Goal: Task Accomplishment & Management: Manage account settings

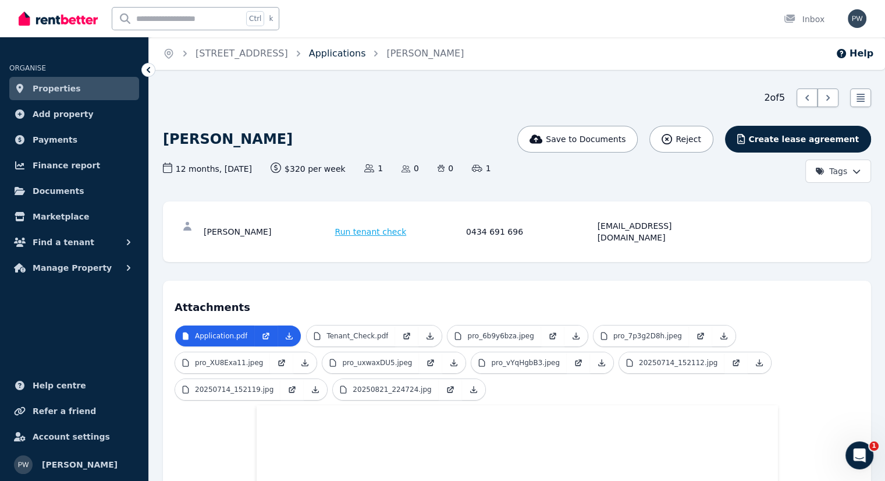
click at [352, 55] on link "Applications" at bounding box center [337, 53] width 57 height 11
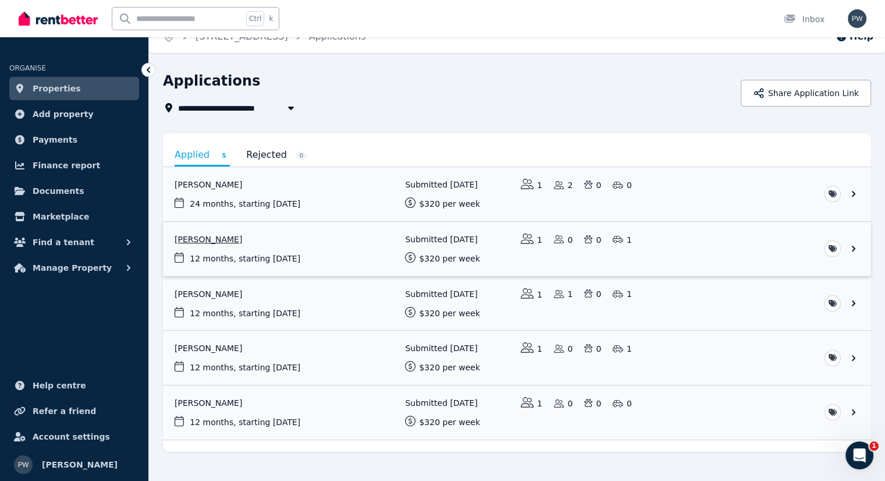
scroll to position [33, 0]
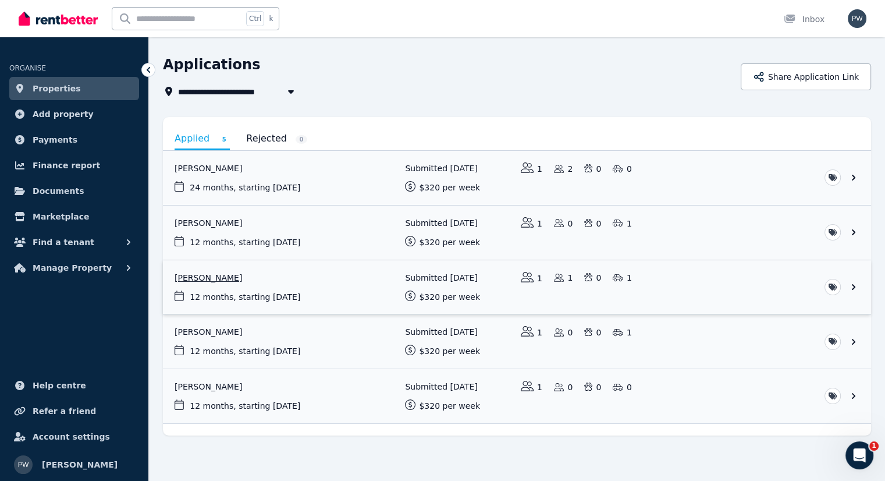
click at [213, 276] on link "View application: Tamren Tuck" at bounding box center [517, 287] width 708 height 54
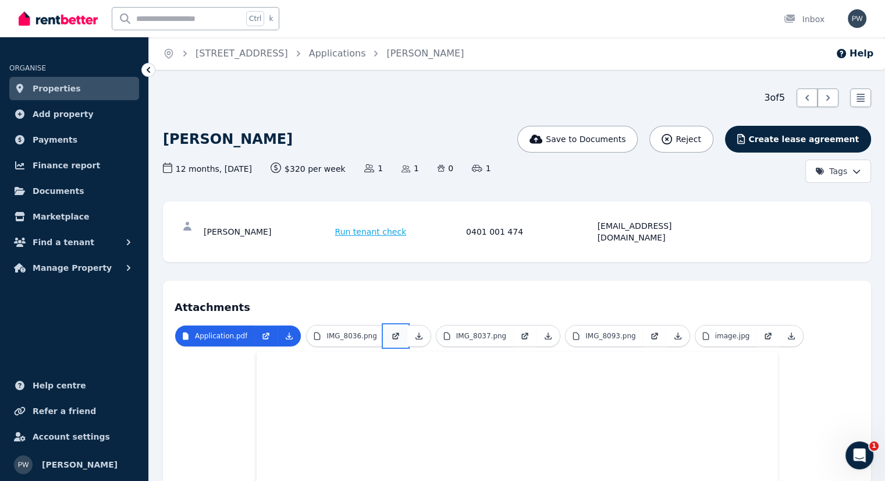
click at [384, 325] on link at bounding box center [395, 335] width 23 height 21
click at [364, 54] on link "Applications" at bounding box center [337, 53] width 57 height 11
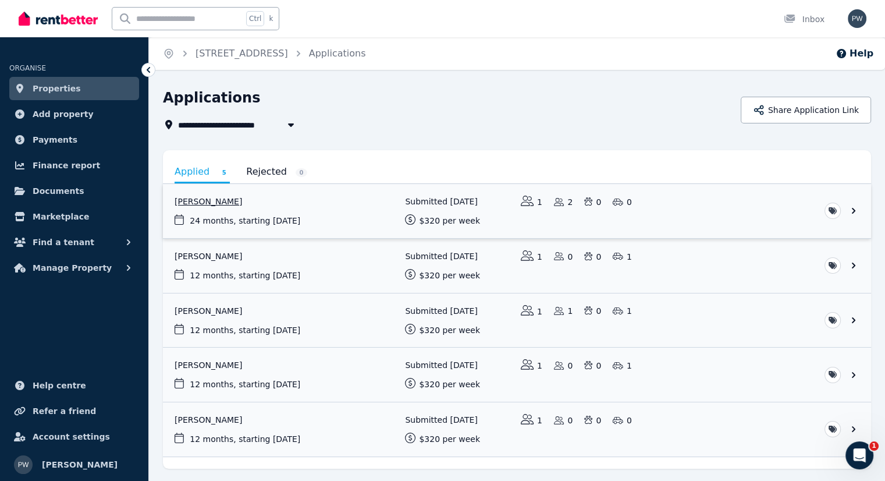
click at [200, 201] on link "View application: Latisha Pine" at bounding box center [517, 211] width 708 height 54
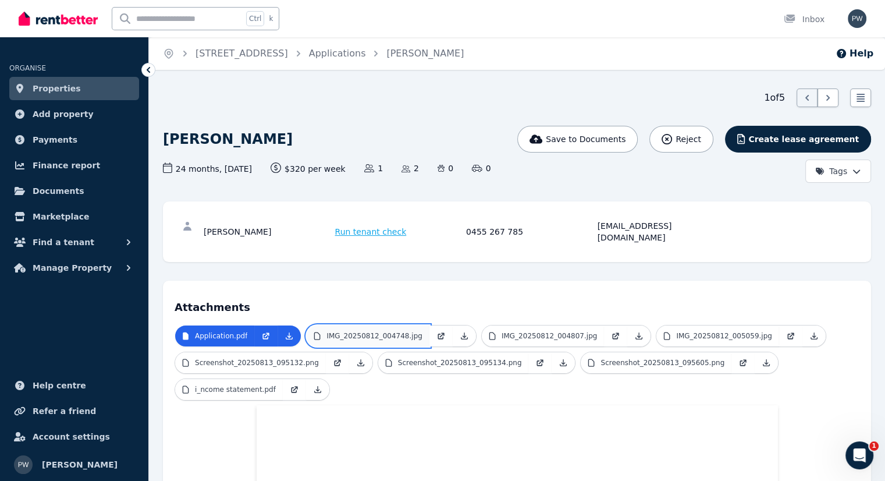
click at [389, 329] on link "IMG_20250812_004748.jpg" at bounding box center [368, 335] width 122 height 21
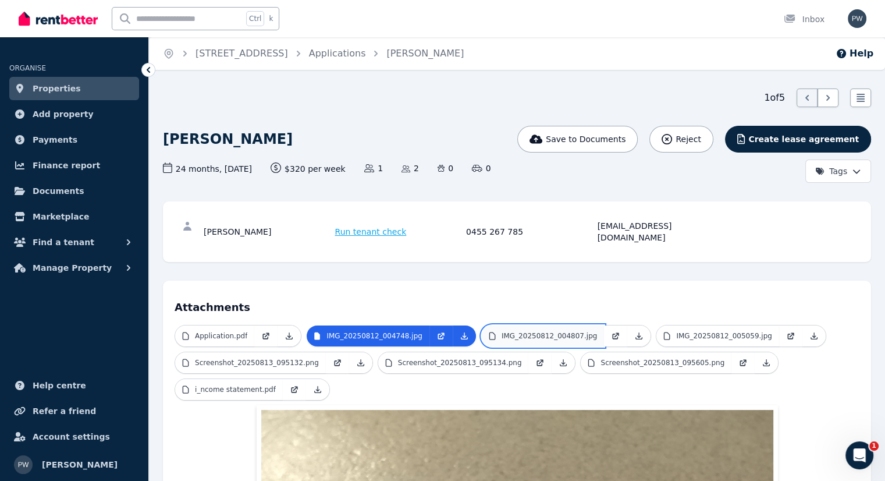
click at [528, 331] on p "IMG_20250812_004807.jpg" at bounding box center [549, 335] width 95 height 9
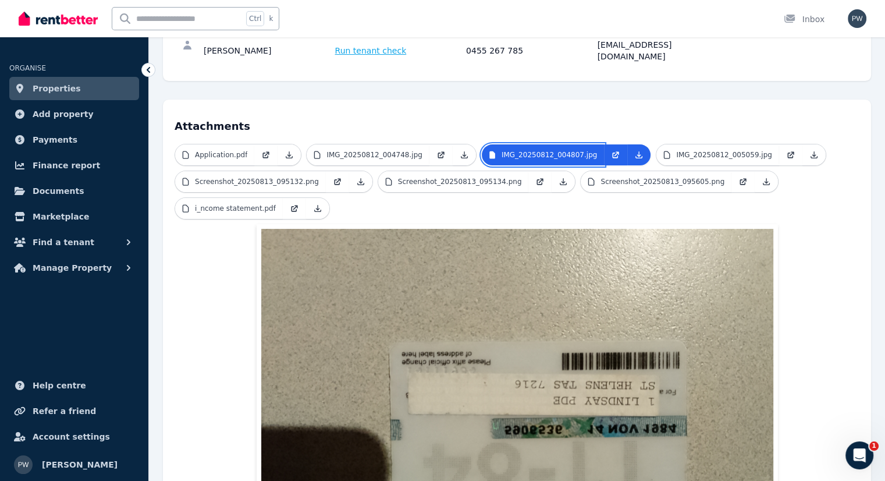
scroll to position [175, 0]
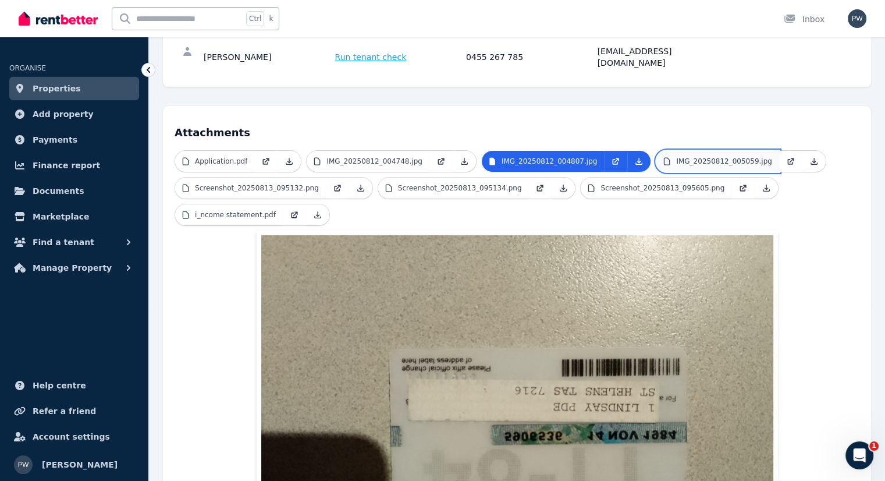
click at [676, 157] on p "IMG_20250812_005059.jpg" at bounding box center [723, 161] width 95 height 9
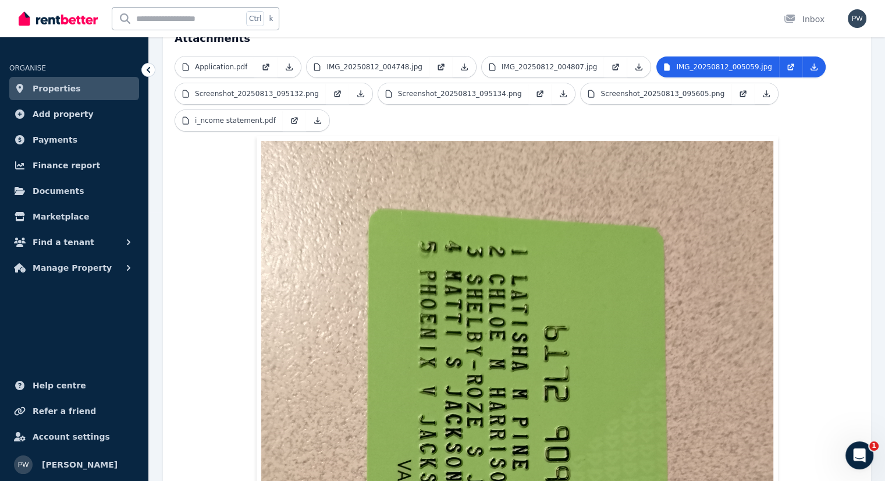
scroll to position [233, 0]
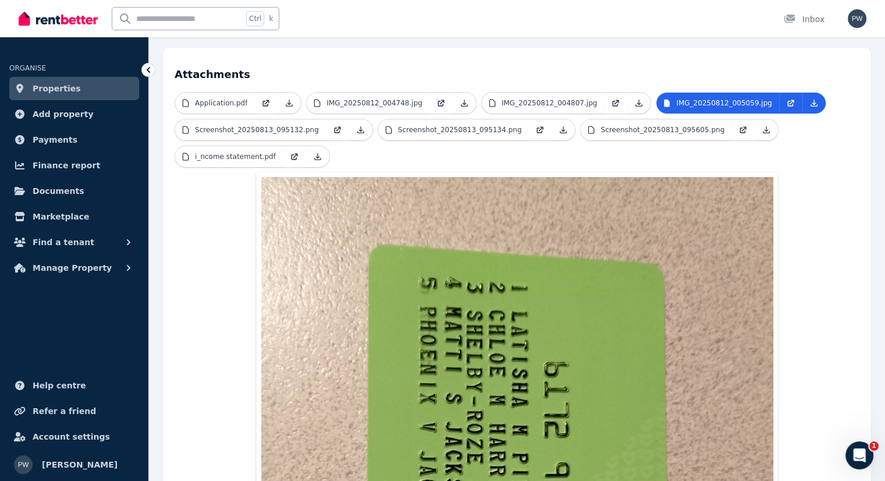
click at [737, 59] on h4 "Attachments" at bounding box center [517, 70] width 685 height 23
click at [402, 125] on p "Screenshot_20250813_095134.png" at bounding box center [460, 129] width 124 height 9
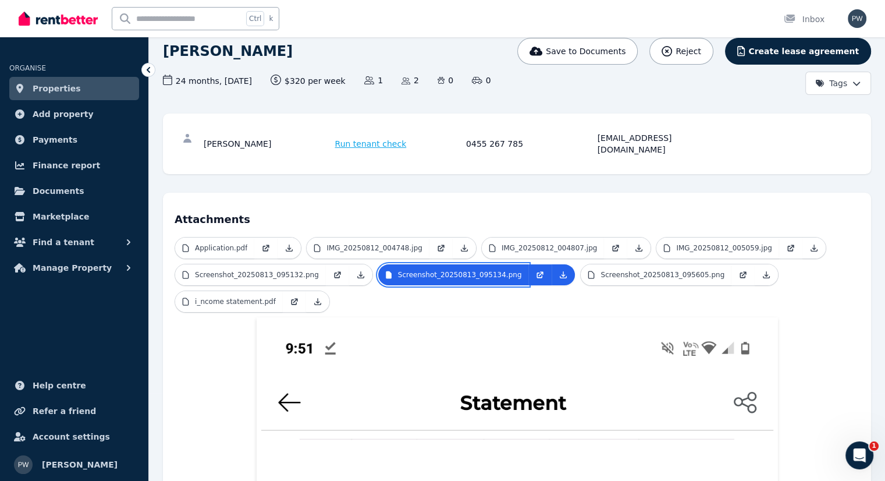
scroll to position [0, 0]
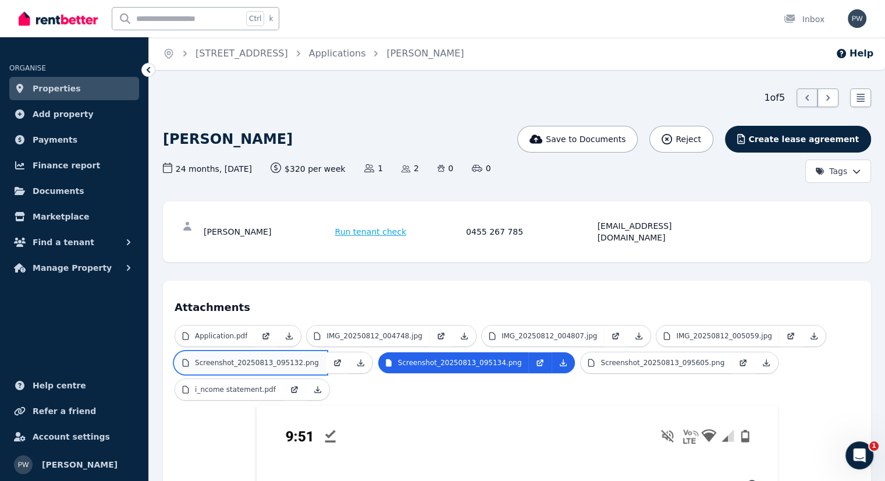
click at [278, 358] on p "Screenshot_20250813_095132.png" at bounding box center [257, 362] width 124 height 9
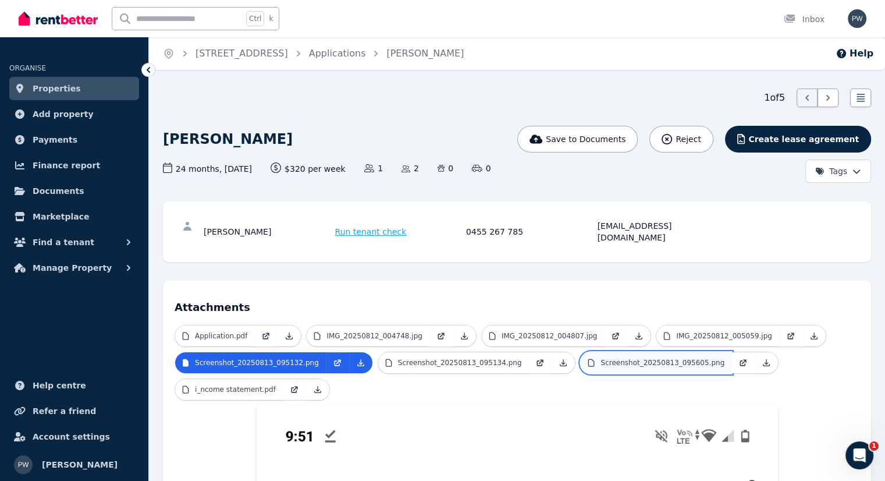
click at [601, 358] on p "Screenshot_20250813_095605.png" at bounding box center [663, 362] width 124 height 9
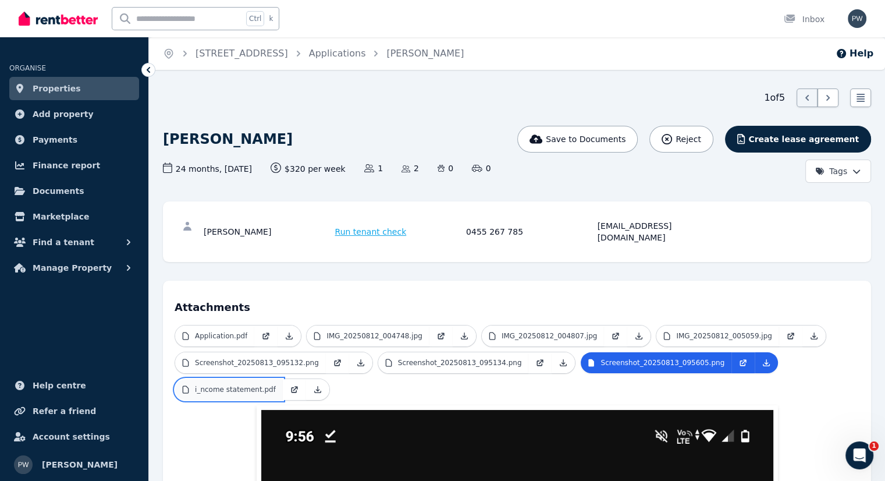
click at [228, 385] on p "i_ncome statement.pdf" at bounding box center [235, 389] width 81 height 9
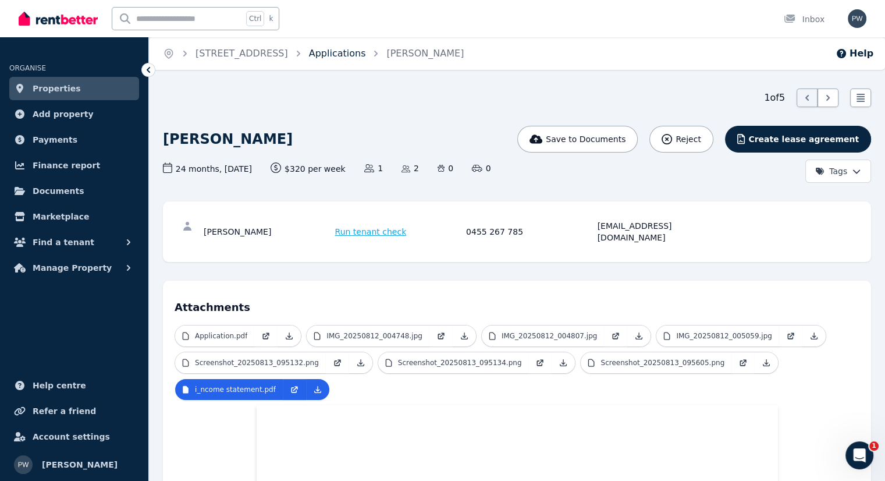
click at [363, 55] on link "Applications" at bounding box center [337, 53] width 57 height 11
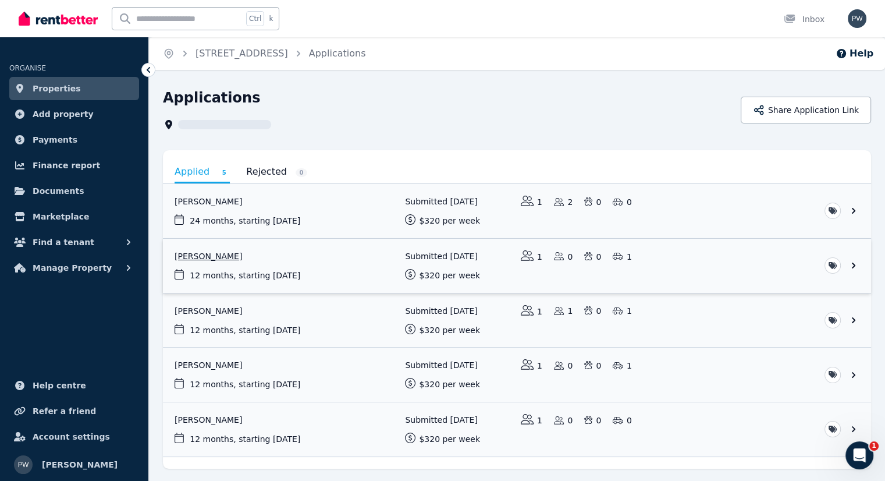
click at [223, 252] on link "View application: Patricia Hodgson" at bounding box center [517, 266] width 708 height 54
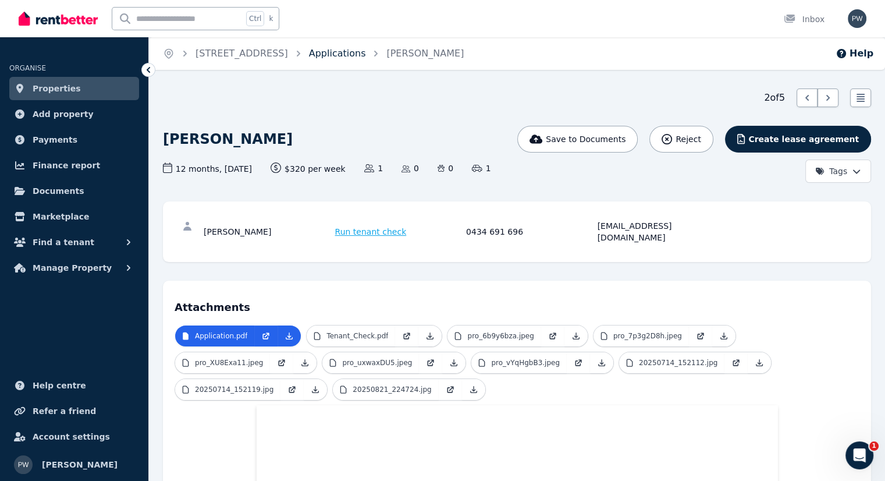
click at [361, 52] on link "Applications" at bounding box center [337, 53] width 57 height 11
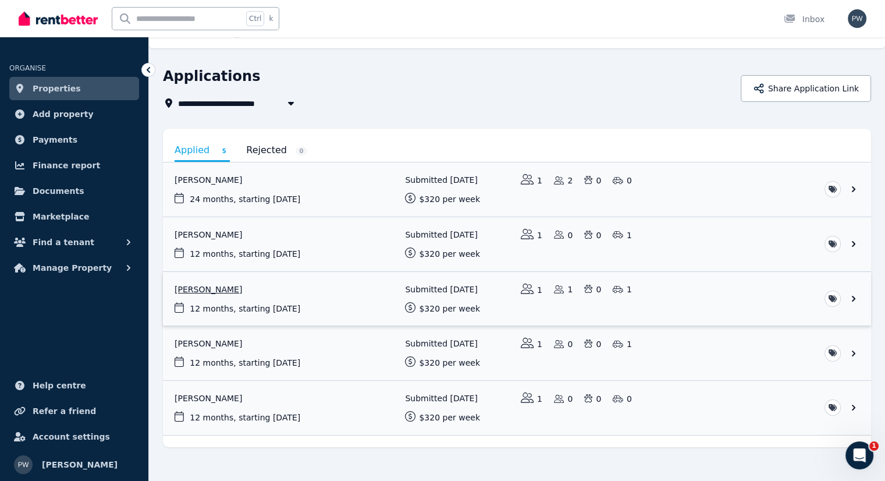
scroll to position [33, 0]
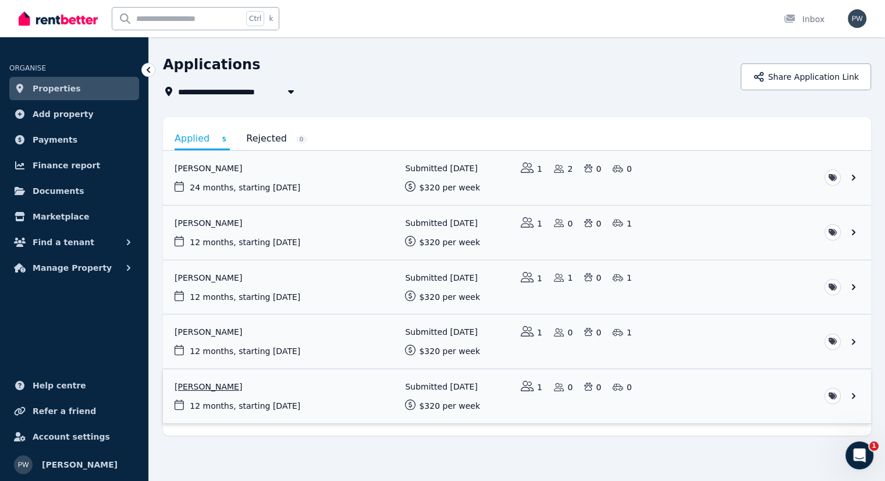
click at [212, 382] on link "View application: Sumitra Silpakar" at bounding box center [517, 396] width 708 height 54
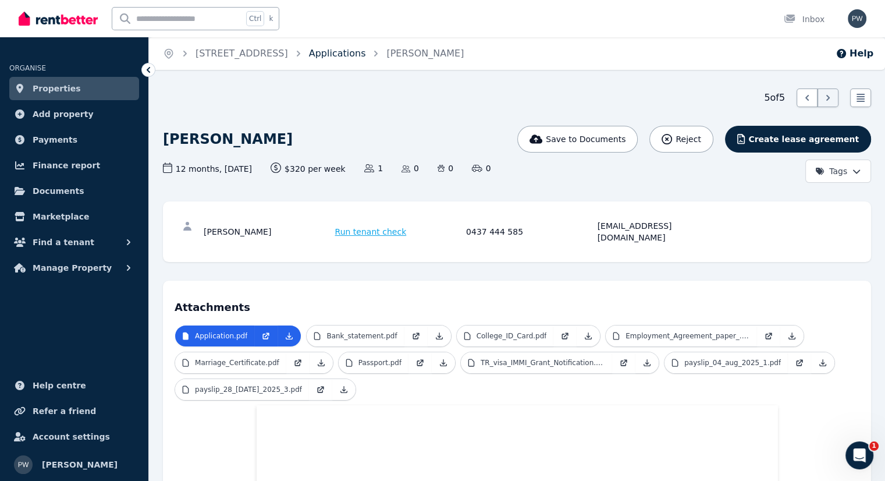
click at [350, 52] on link "Applications" at bounding box center [337, 53] width 57 height 11
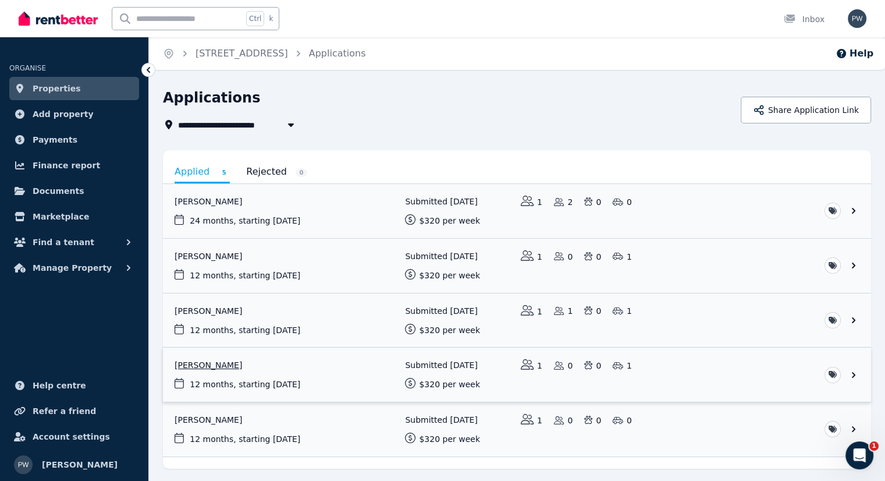
click at [245, 381] on link "View application: Matthew Lund" at bounding box center [517, 374] width 708 height 54
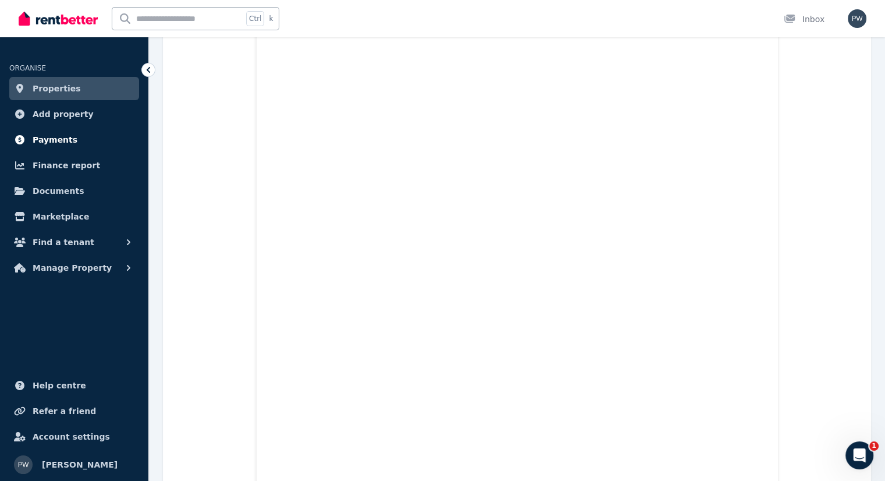
scroll to position [757, 0]
click at [37, 91] on span "Properties" at bounding box center [57, 88] width 48 height 14
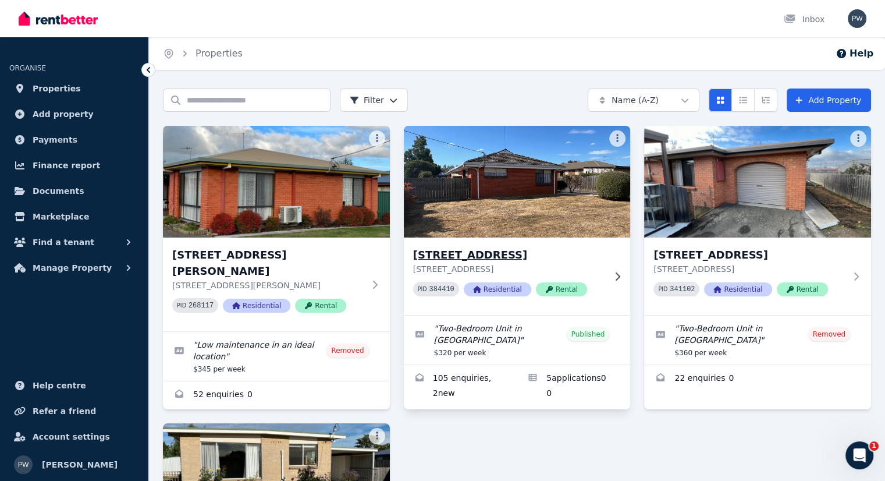
click at [474, 253] on h3 "1/50 Malcombe St, Longford" at bounding box center [509, 255] width 192 height 16
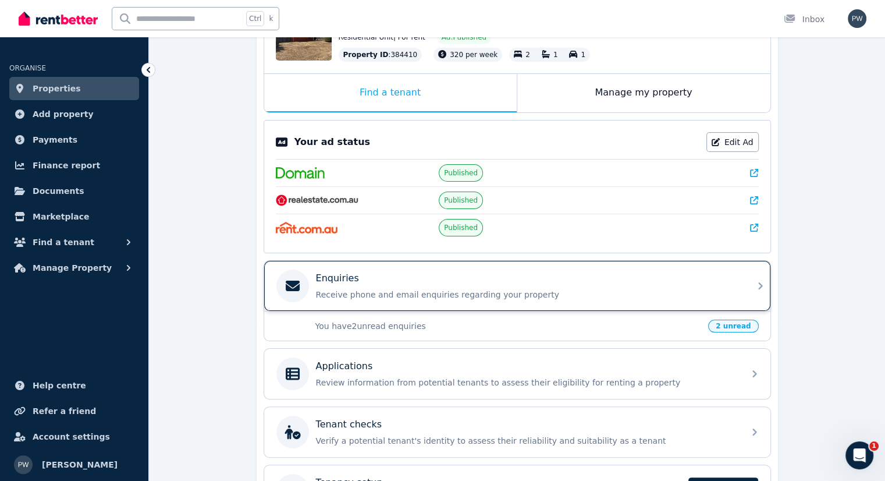
scroll to position [175, 0]
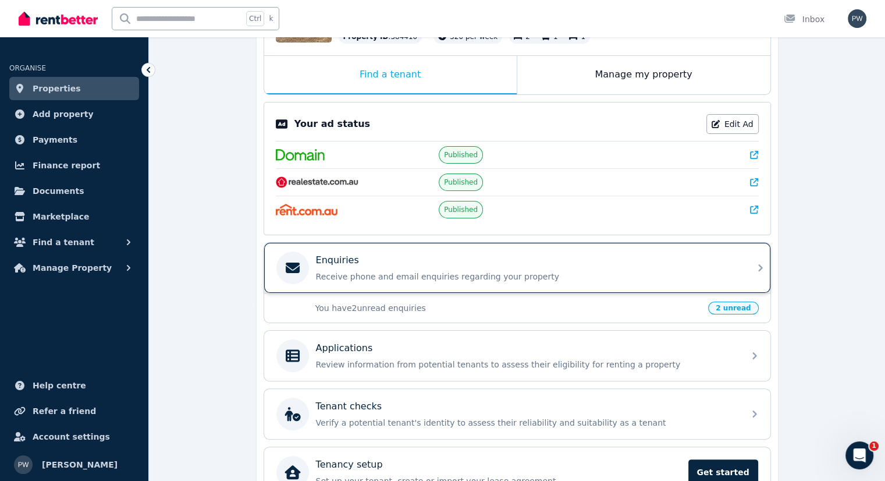
click at [335, 257] on p "Enquiries" at bounding box center [337, 260] width 43 height 14
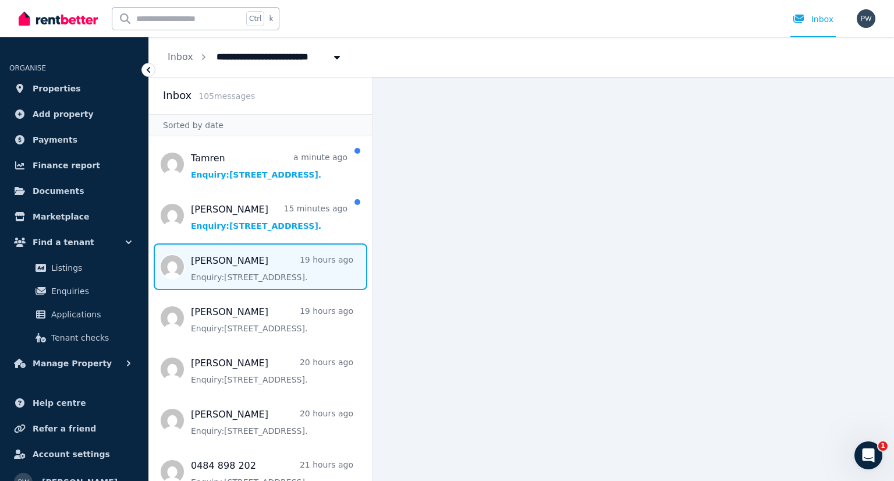
click at [238, 262] on span "Message list" at bounding box center [260, 266] width 223 height 47
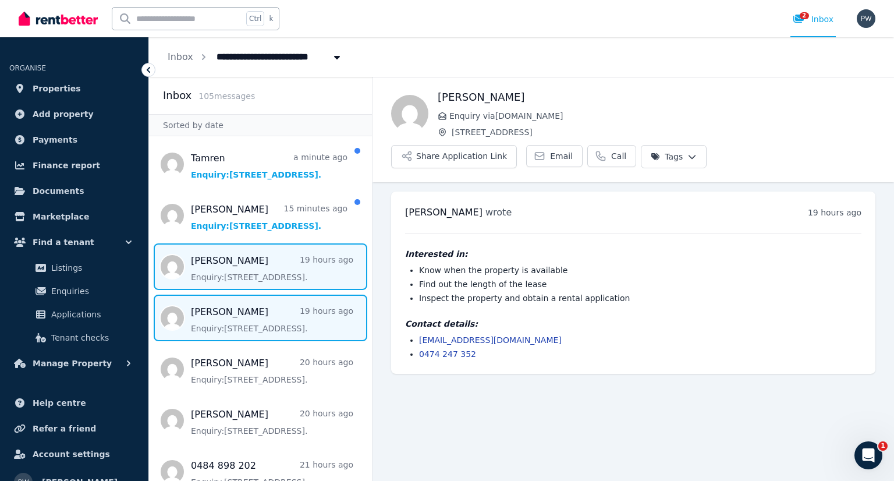
click at [216, 317] on span "Message list" at bounding box center [260, 317] width 223 height 47
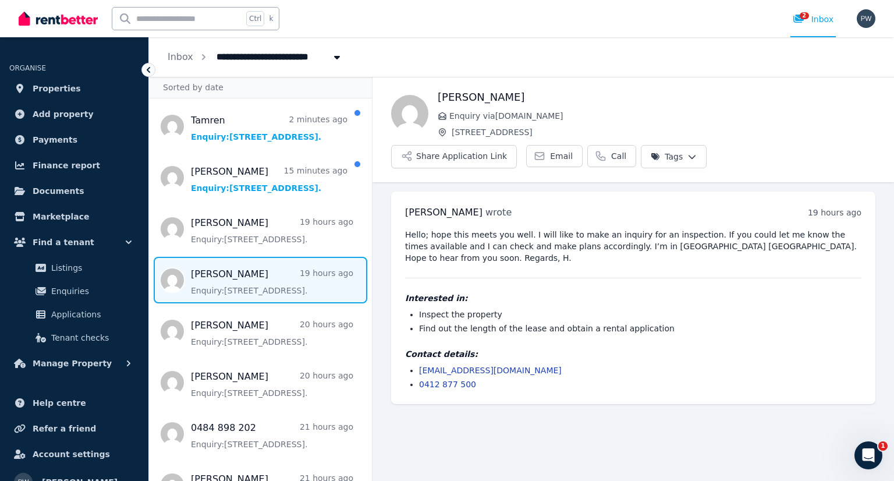
scroll to position [58, 0]
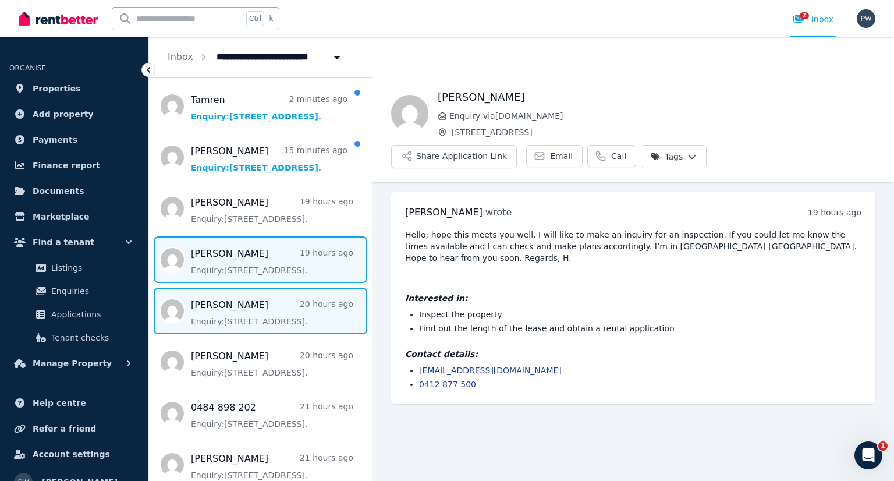
click at [229, 312] on span "Message list" at bounding box center [260, 310] width 223 height 47
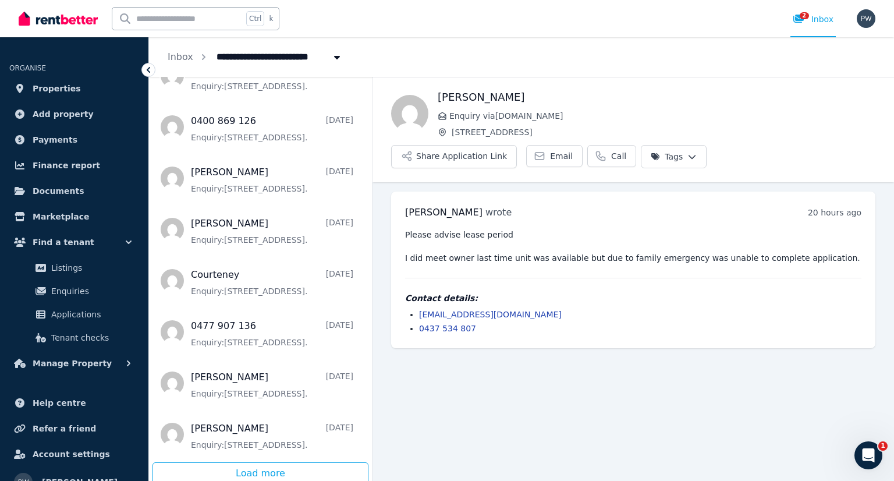
scroll to position [2242, 0]
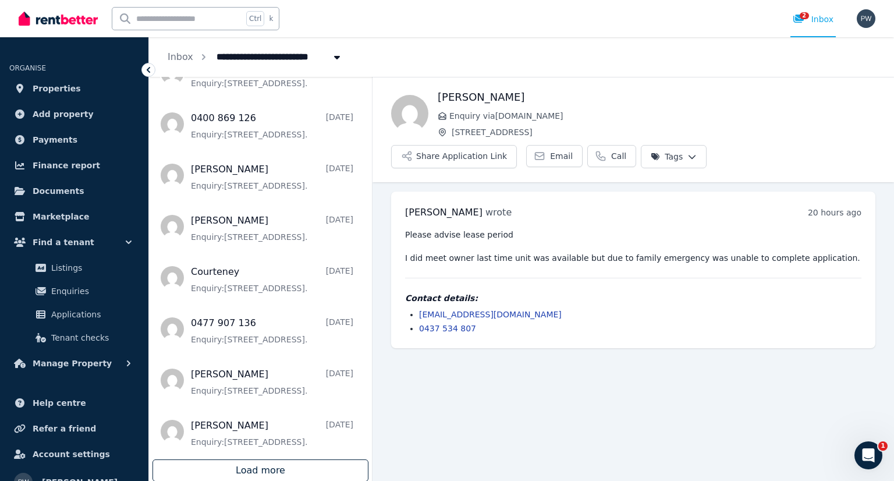
click at [279, 466] on div "Load more" at bounding box center [260, 470] width 216 height 22
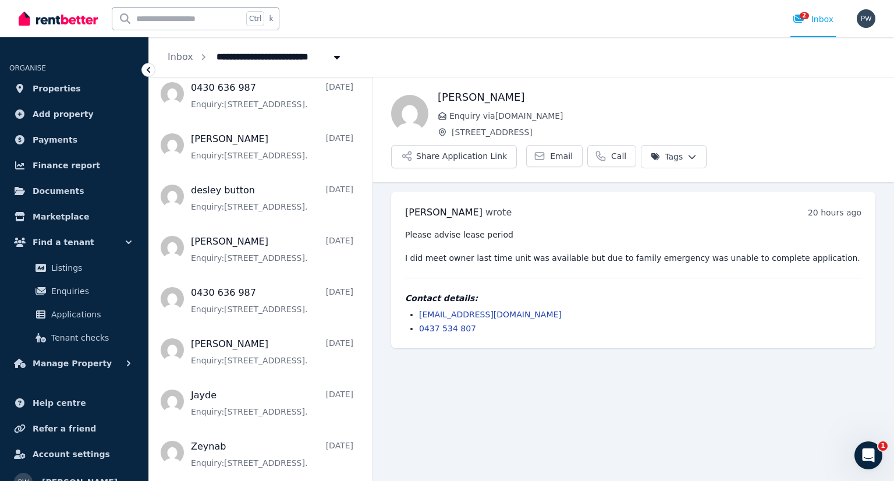
scroll to position [4803, 0]
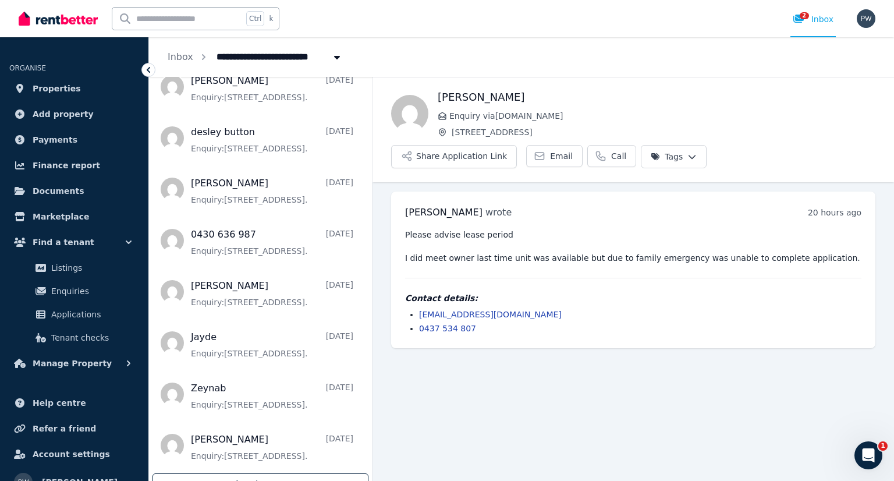
click at [270, 473] on div "Load more" at bounding box center [260, 484] width 216 height 22
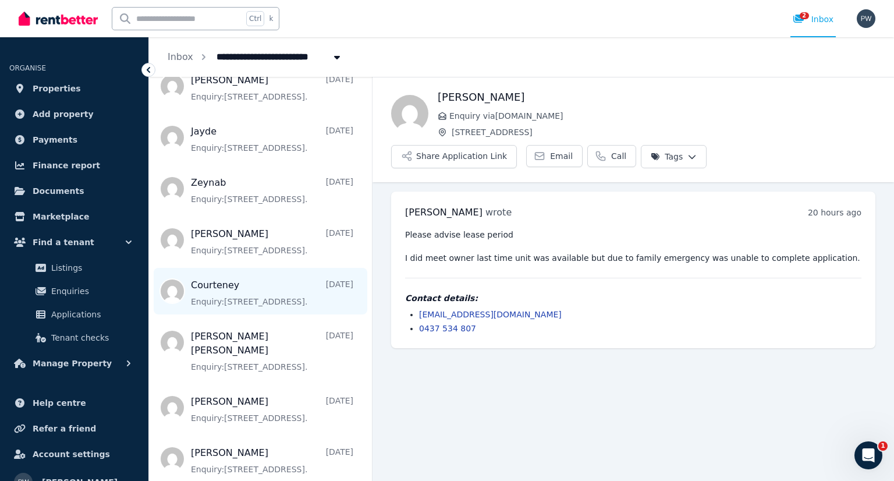
scroll to position [5038, 0]
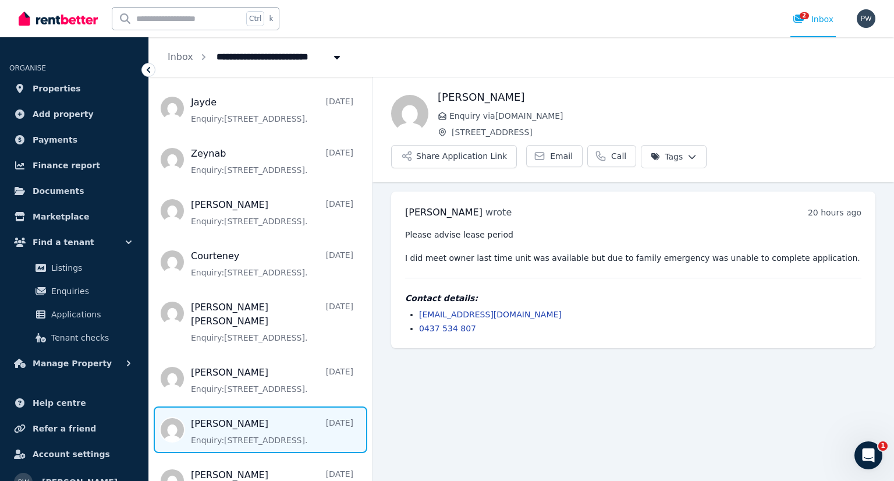
click at [214, 406] on span "Message list" at bounding box center [260, 429] width 223 height 47
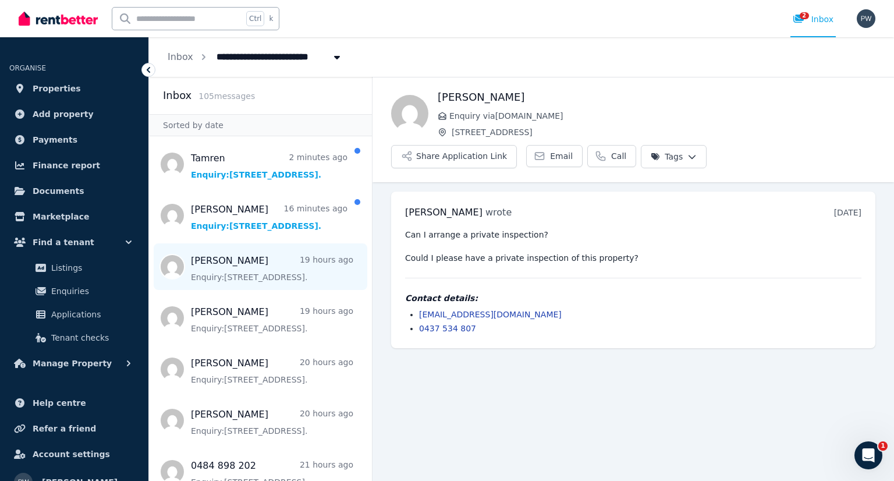
scroll to position [58, 0]
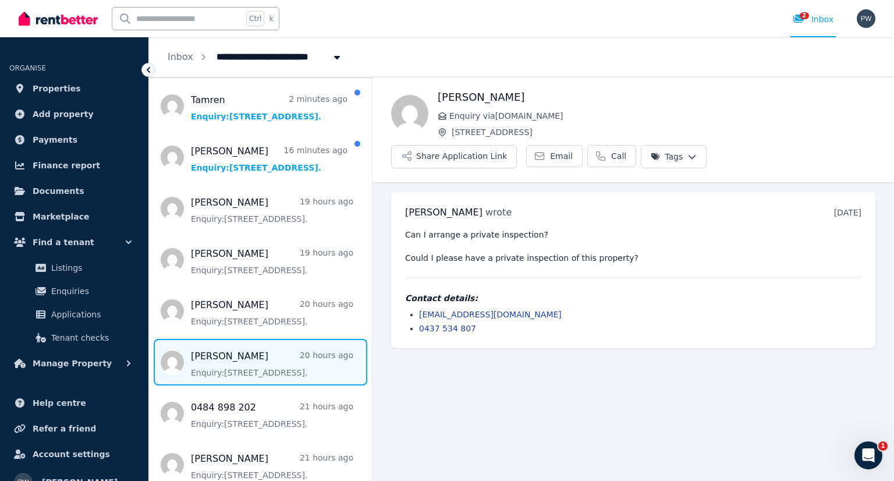
click at [237, 357] on span "Message list" at bounding box center [260, 362] width 223 height 47
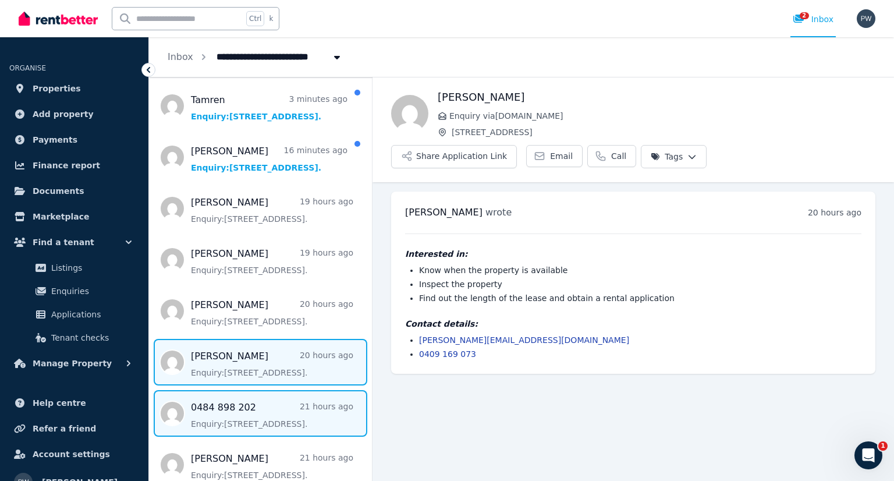
click at [221, 413] on span "Message list" at bounding box center [260, 413] width 223 height 47
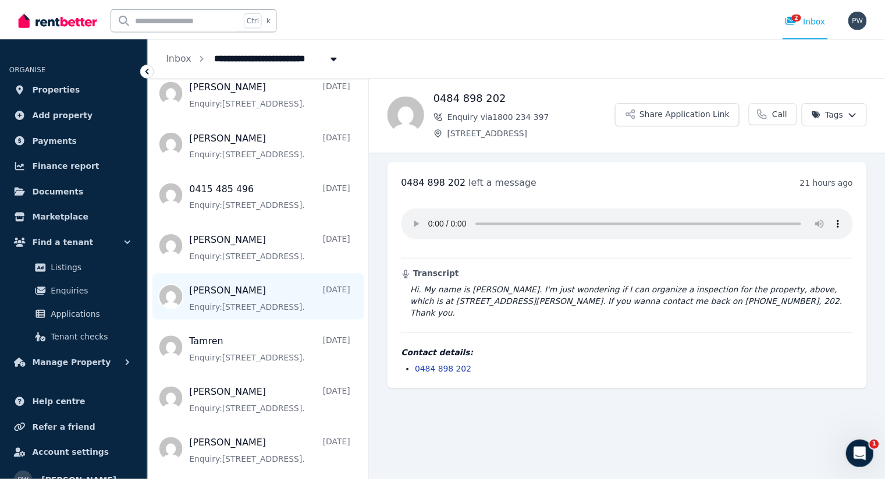
scroll to position [757, 0]
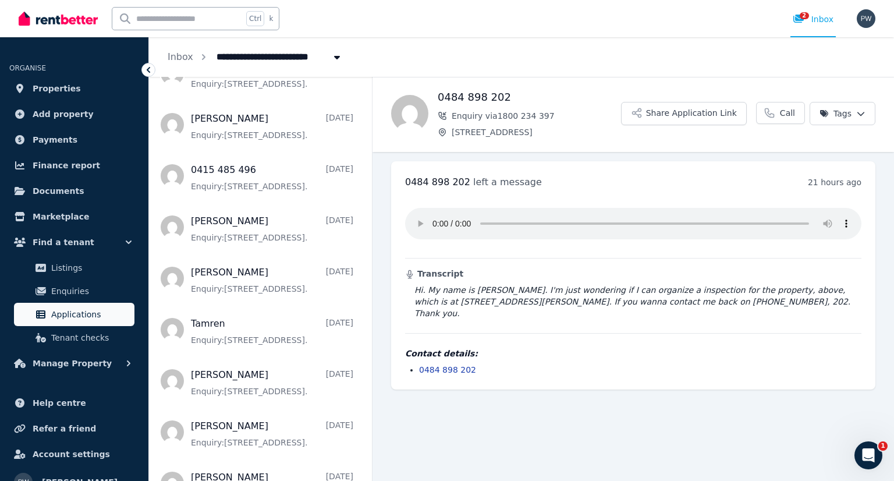
click at [81, 319] on span "Applications" at bounding box center [90, 314] width 79 height 14
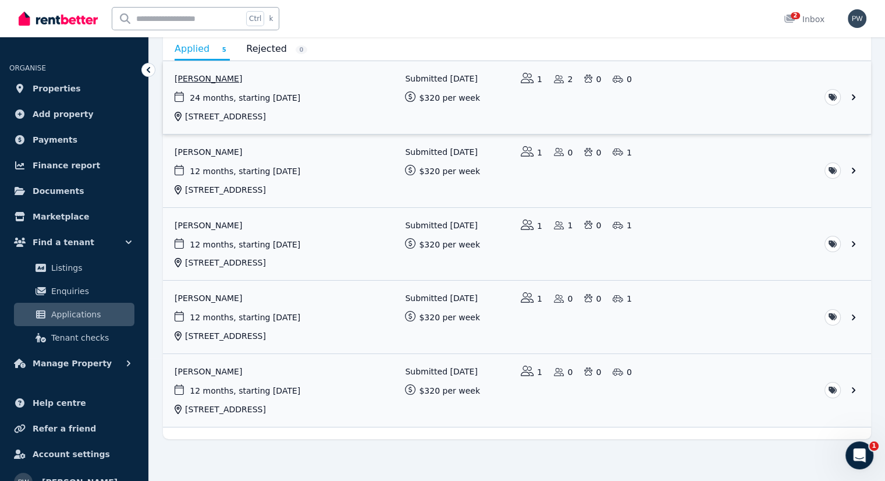
scroll to position [126, 0]
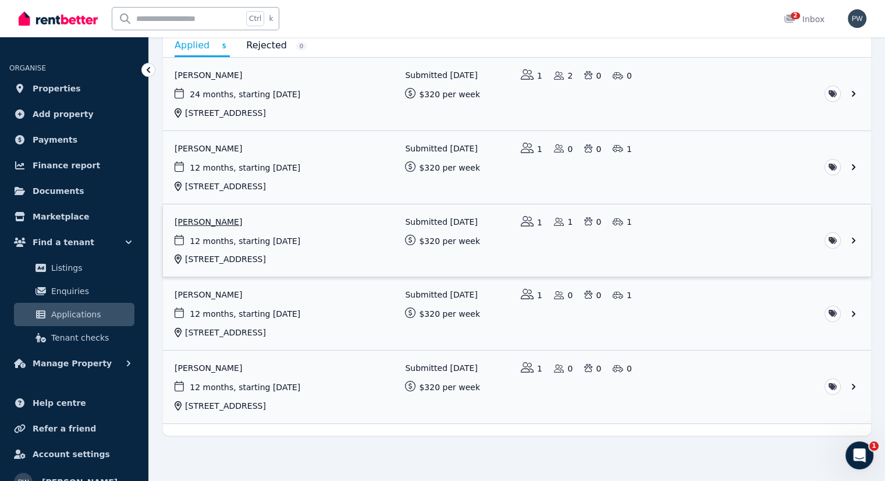
click at [215, 222] on link "View application: Tamren Tuck" at bounding box center [517, 240] width 708 height 73
